Goal: Task Accomplishment & Management: Use online tool/utility

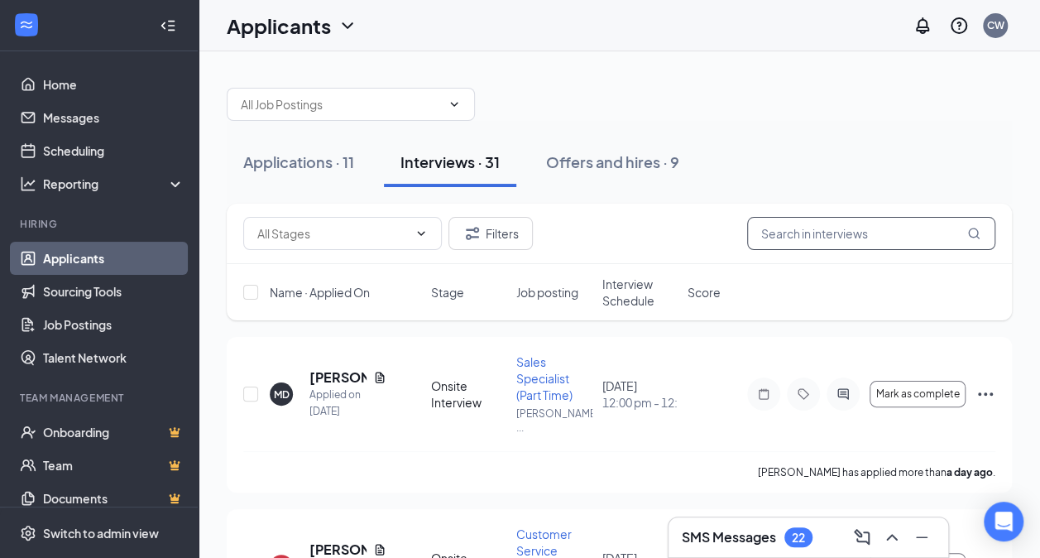
click at [804, 242] on input "text" at bounding box center [871, 233] width 248 height 33
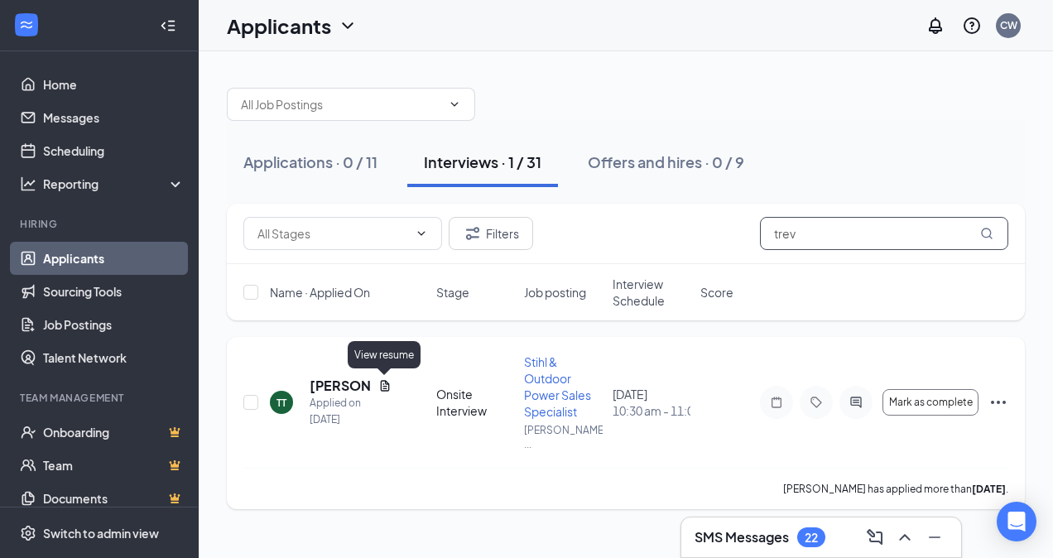
type input "trev"
click at [387, 385] on icon "Document" at bounding box center [384, 385] width 13 height 13
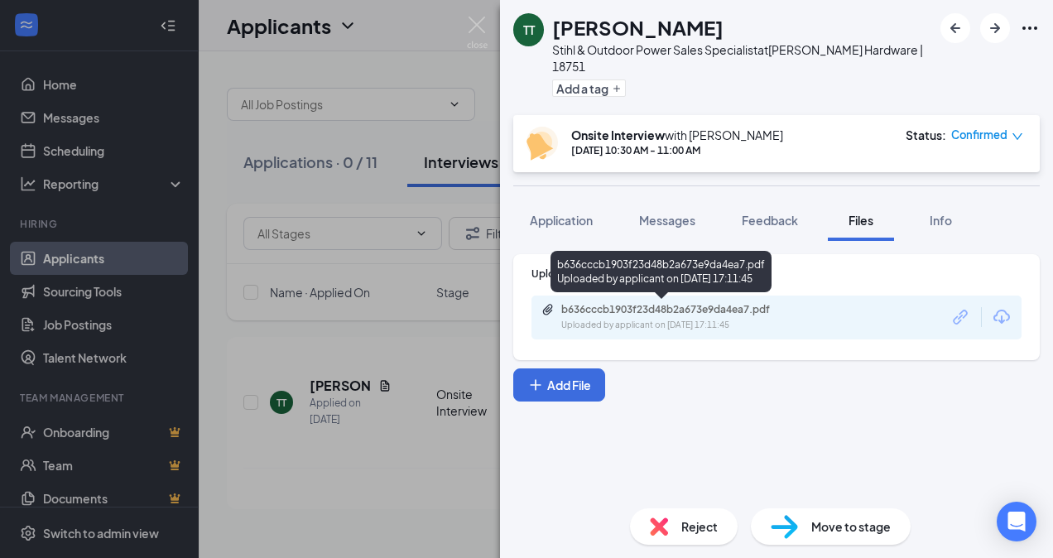
click at [687, 310] on div "b636cccb1903f23d48b2a673e9da4ea7.pdf" at bounding box center [677, 309] width 232 height 13
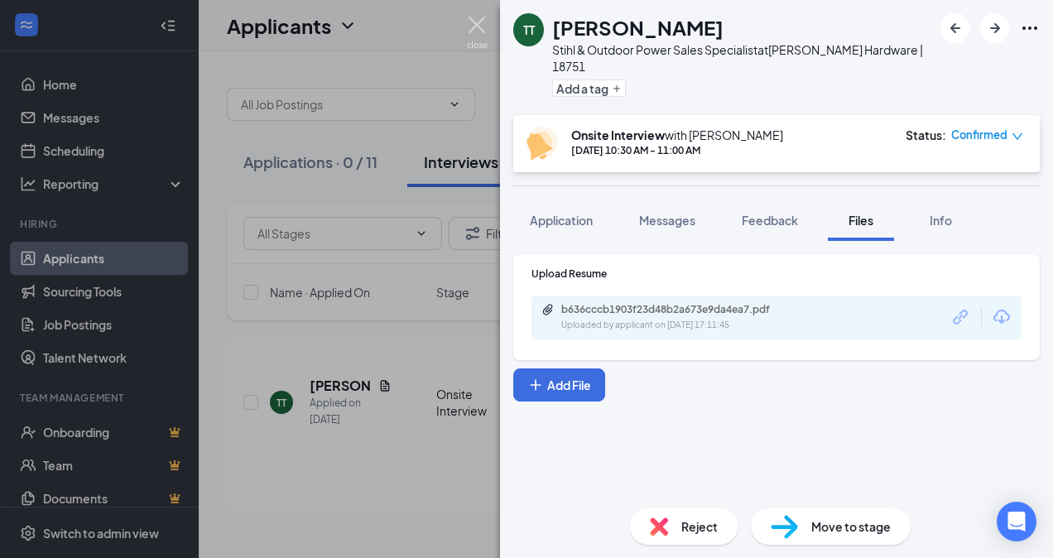
click at [482, 25] on img at bounding box center [477, 33] width 21 height 32
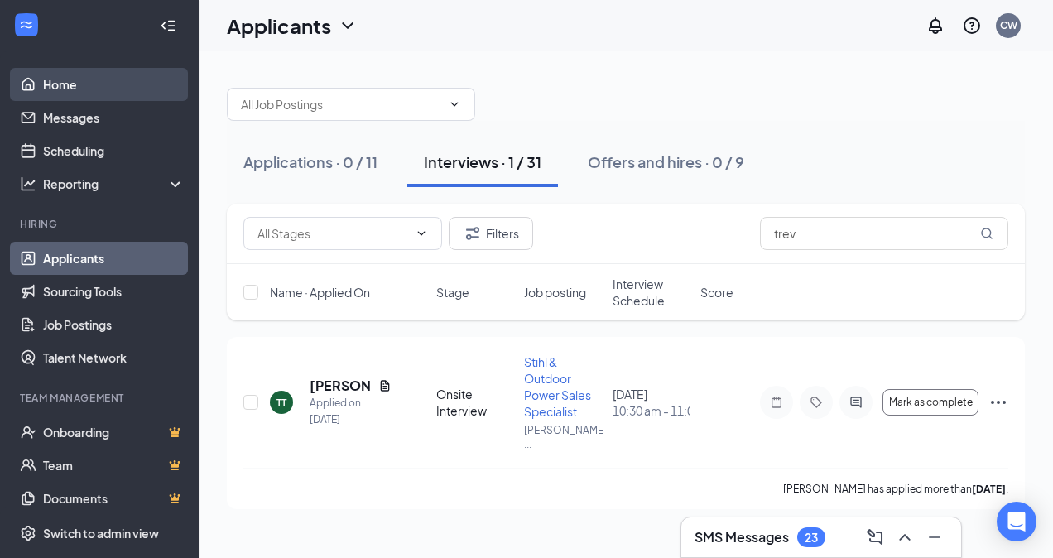
click at [73, 82] on link "Home" at bounding box center [114, 84] width 142 height 33
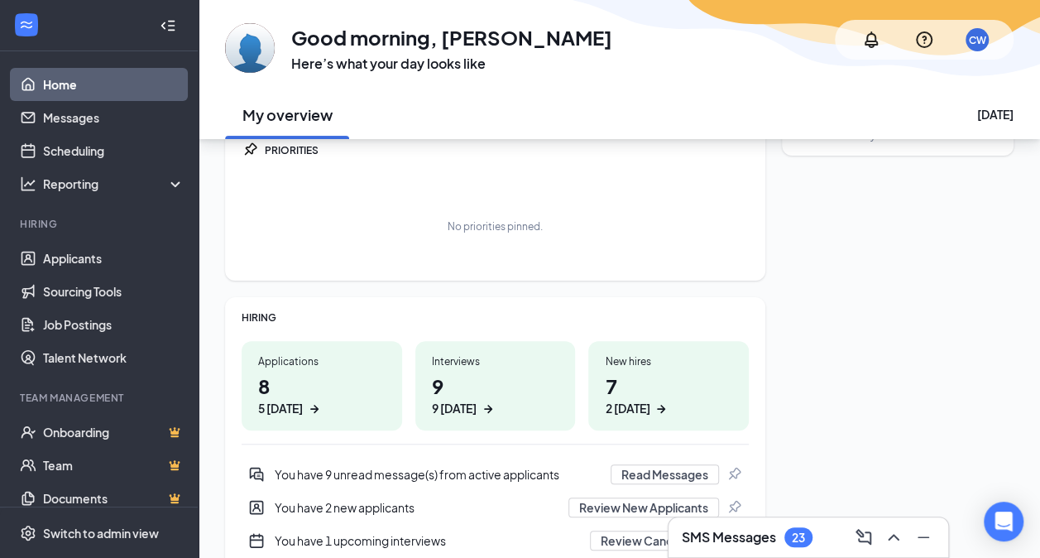
scroll to position [146, 0]
